Goal: Find specific page/section: Find specific page/section

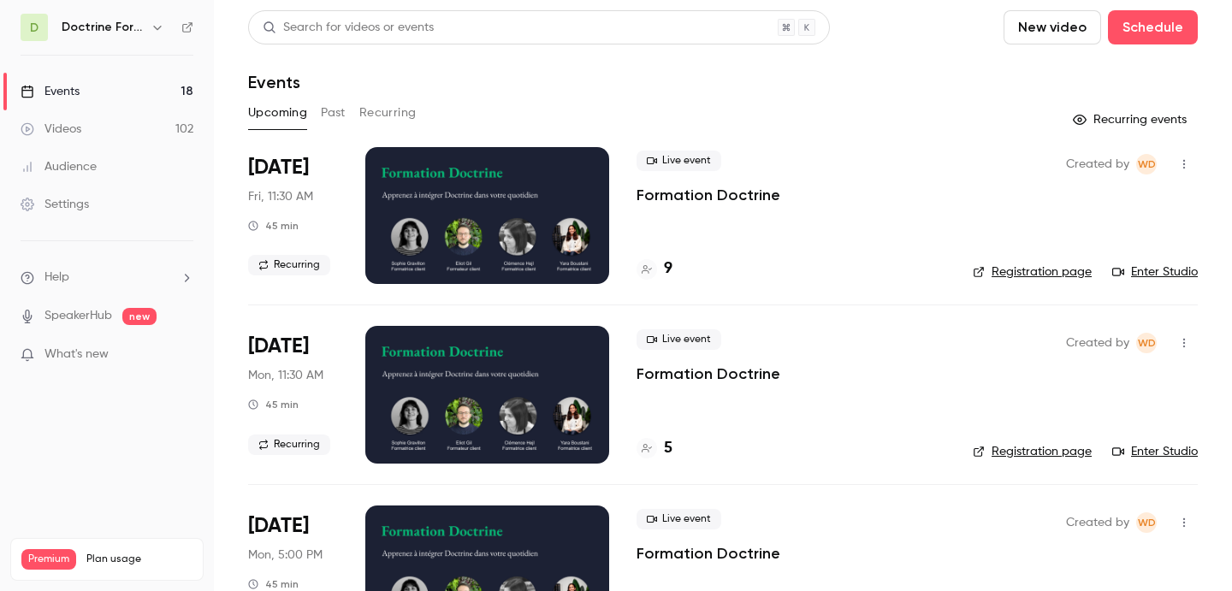
click at [110, 23] on h6 "Doctrine Formation Avocats" at bounding box center [103, 27] width 82 height 17
click at [154, 28] on icon "button" at bounding box center [158, 28] width 14 height 14
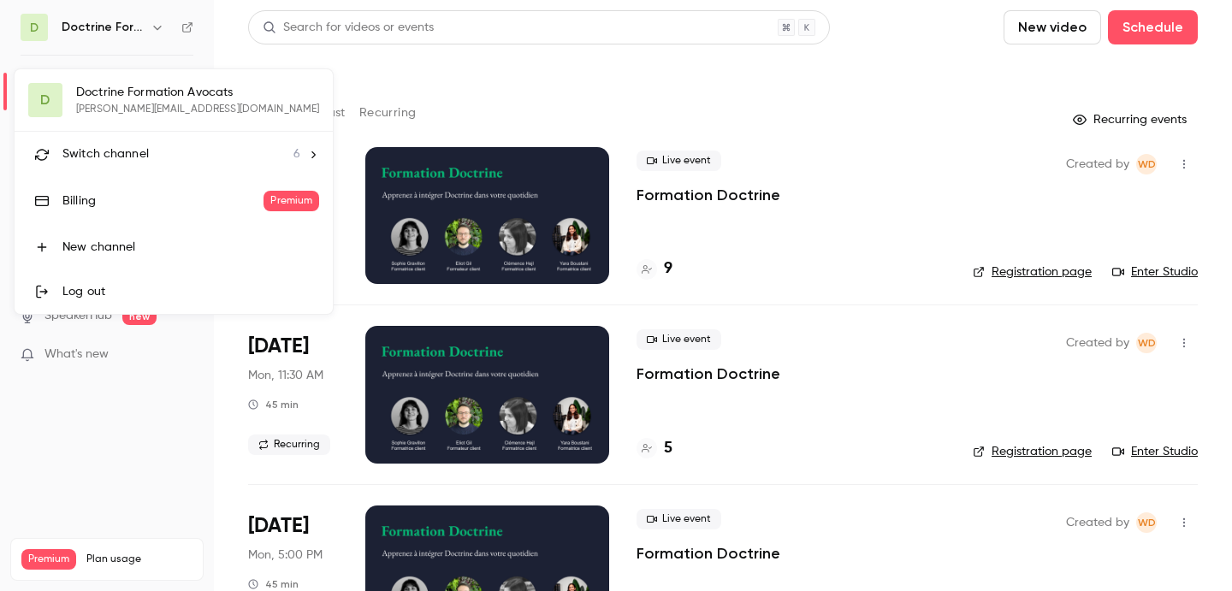
click at [145, 104] on div "D Doctrine Formation Avocats chloe.lefourn@doctrine.fr Switch channel 6 Billing…" at bounding box center [174, 191] width 318 height 245
click at [388, 85] on div at bounding box center [616, 295] width 1232 height 591
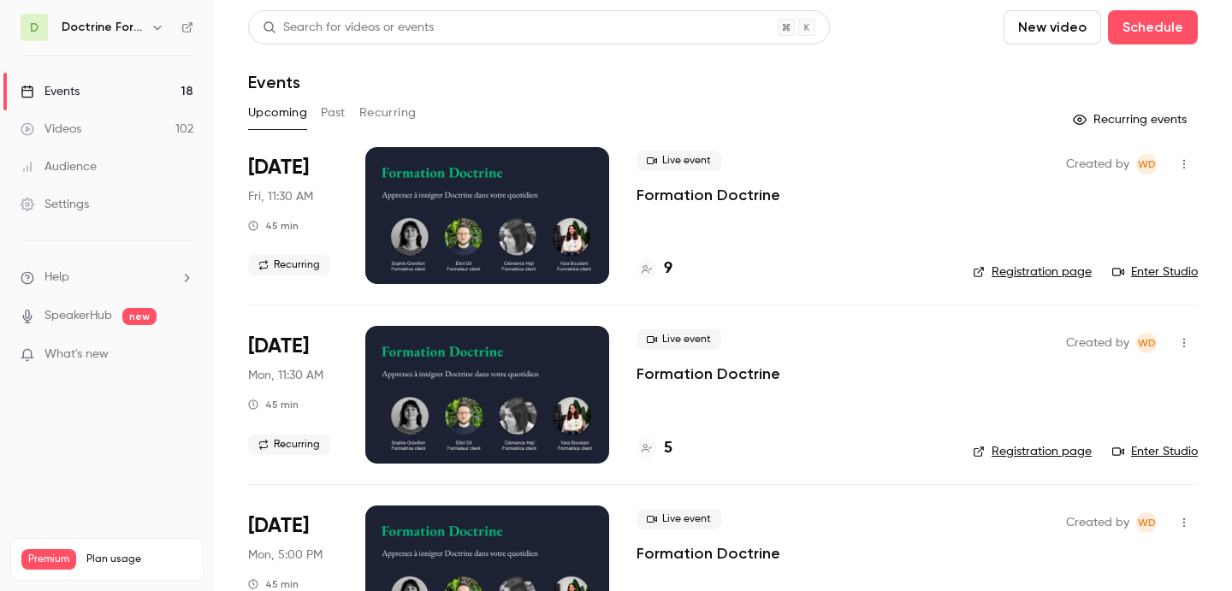
click at [134, 27] on h6 "Doctrine Formation Avocats" at bounding box center [103, 27] width 82 height 17
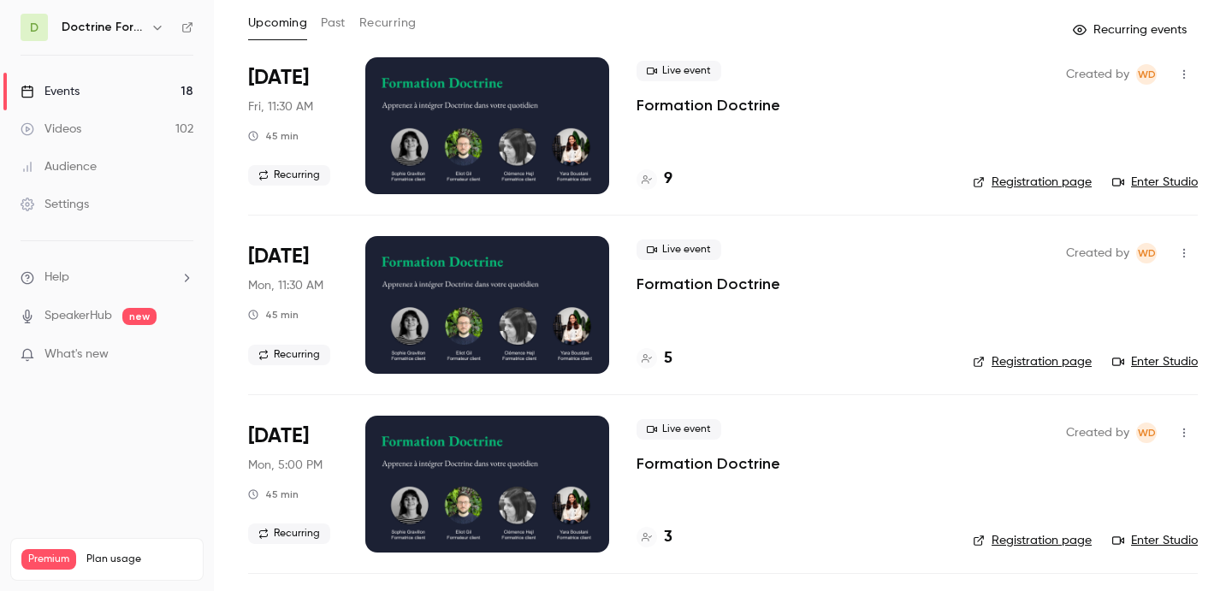
scroll to position [92, 0]
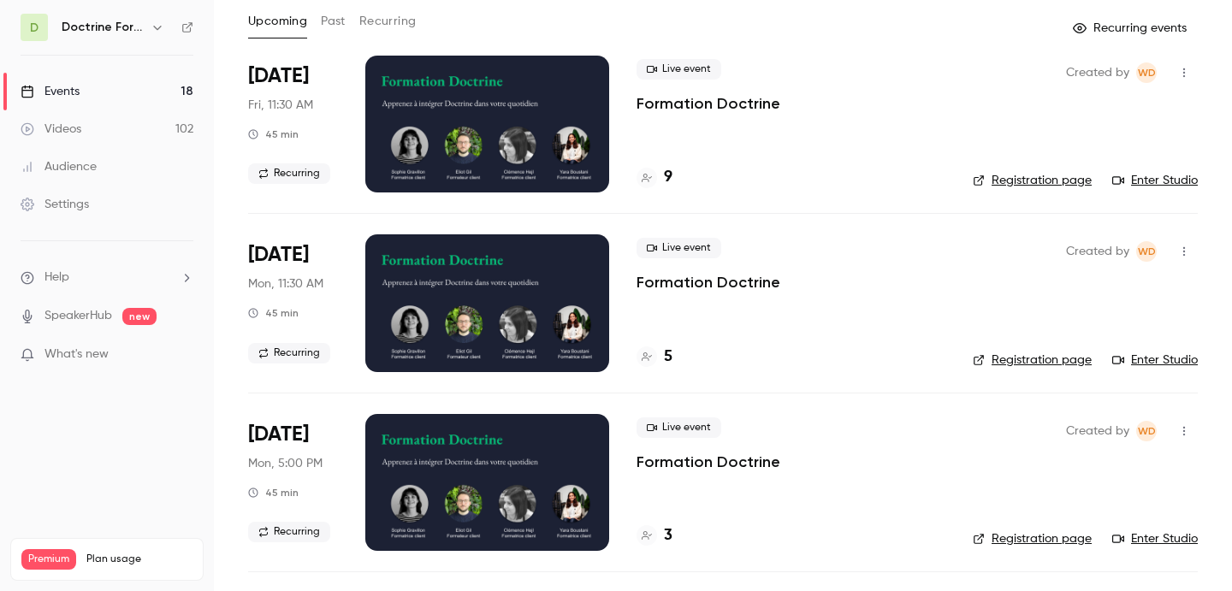
click at [1029, 359] on link "Registration page" at bounding box center [1032, 360] width 119 height 17
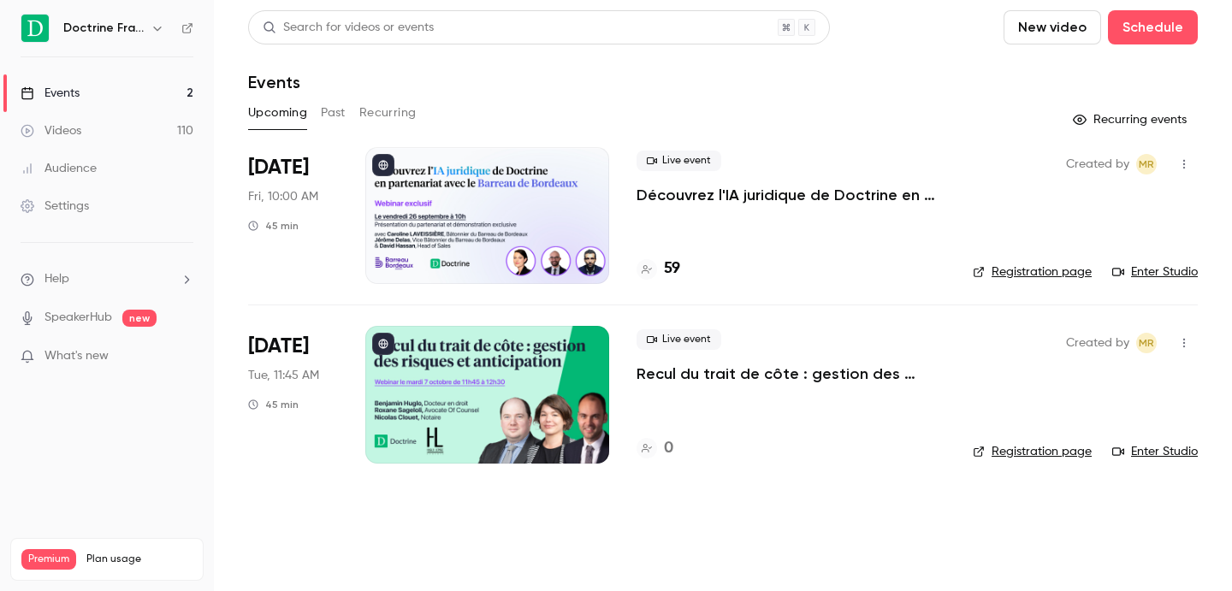
click at [150, 24] on button "button" at bounding box center [157, 28] width 21 height 21
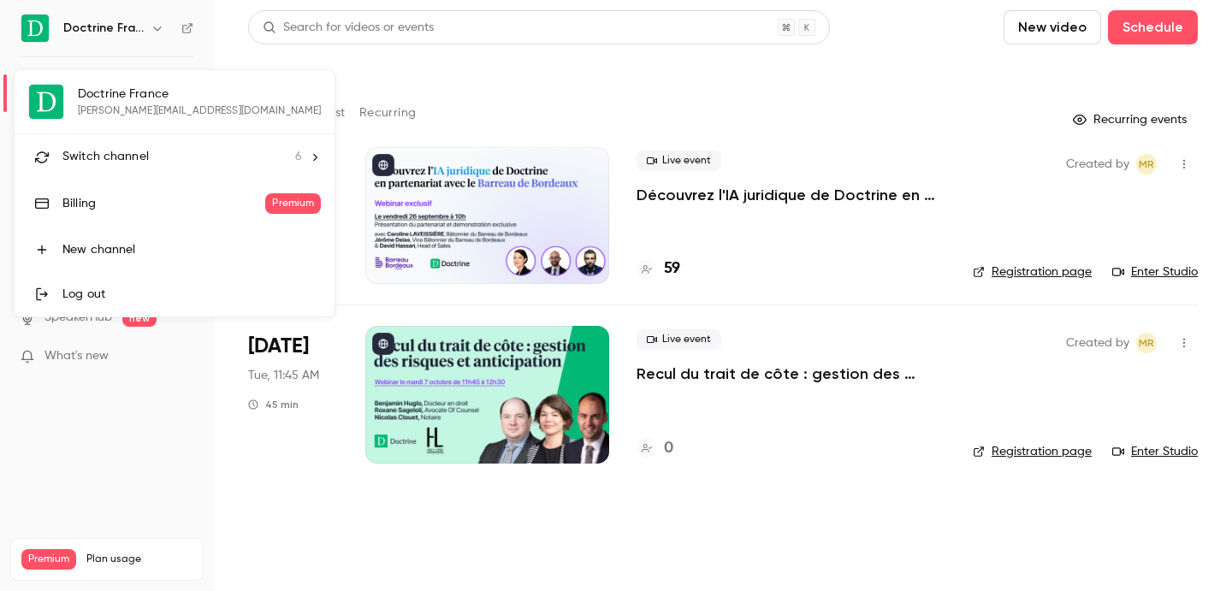
click at [138, 87] on div "Doctrine France [PERSON_NAME][EMAIL_ADDRESS][DOMAIN_NAME] Switch channel 6 Bill…" at bounding box center [175, 193] width 320 height 246
click at [137, 96] on div "Doctrine France [PERSON_NAME][EMAIL_ADDRESS][DOMAIN_NAME] Switch channel 6 Bill…" at bounding box center [175, 193] width 320 height 246
click at [150, 25] on div at bounding box center [616, 295] width 1232 height 591
